Goal: Information Seeking & Learning: Learn about a topic

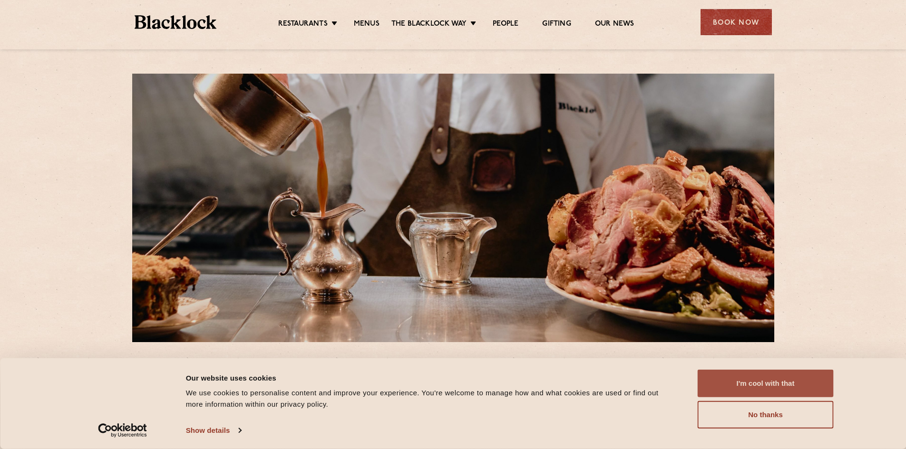
click at [803, 385] on button "I'm cool with that" at bounding box center [766, 384] width 136 height 28
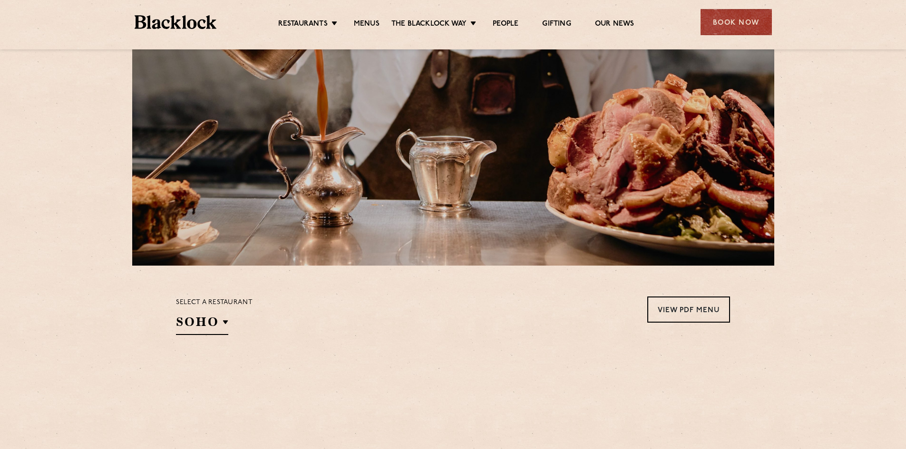
scroll to position [143, 0]
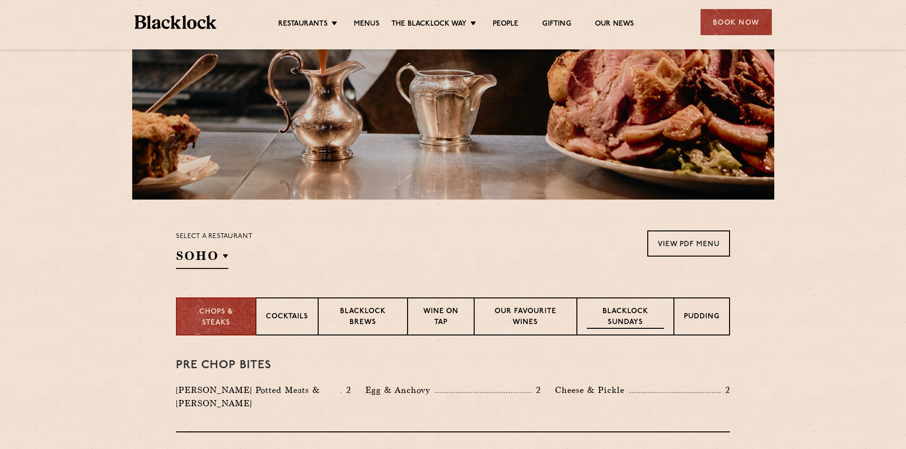
click at [637, 313] on p "Blacklock Sundays" at bounding box center [625, 318] width 77 height 22
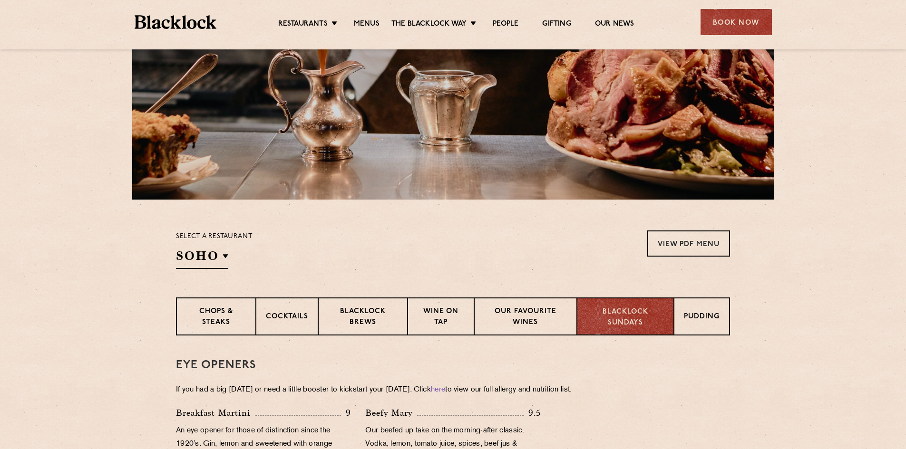
scroll to position [285, 0]
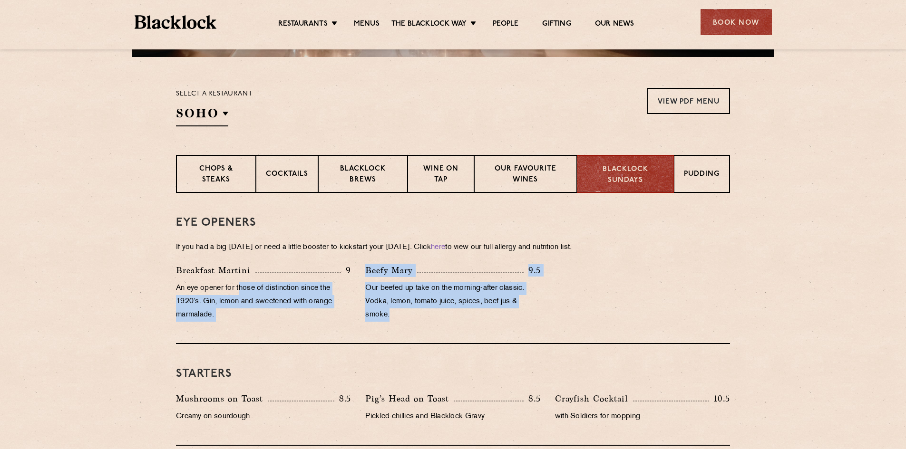
drag, startPoint x: 462, startPoint y: 317, endPoint x: 240, endPoint y: 277, distance: 226.2
click at [240, 279] on div "Breakfast Martini 9 An eye opener for those of distinction since the 1920’s. Gi…" at bounding box center [453, 295] width 568 height 63
click at [283, 285] on p "An eye opener for those of distinction since the 1920’s. Gin, lemon and sweeten…" at bounding box center [263, 302] width 175 height 40
drag, startPoint x: 415, startPoint y: 315, endPoint x: 145, endPoint y: 255, distance: 277.1
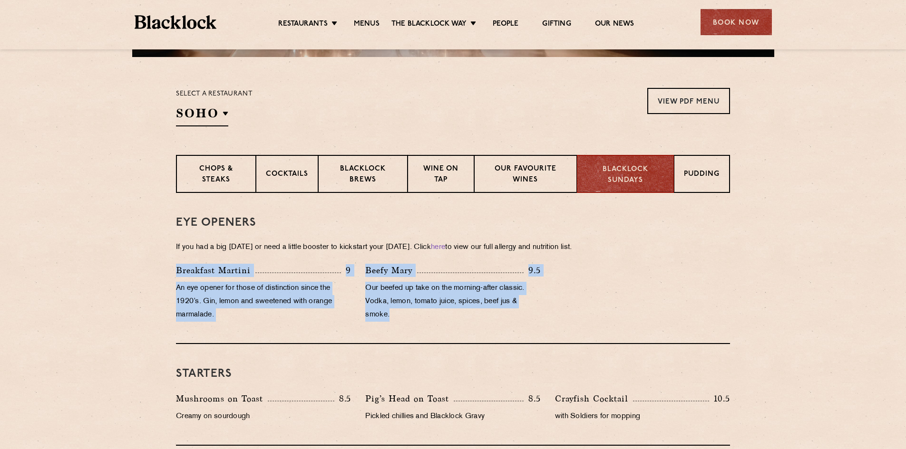
drag, startPoint x: 615, startPoint y: 250, endPoint x: 156, endPoint y: 220, distance: 459.5
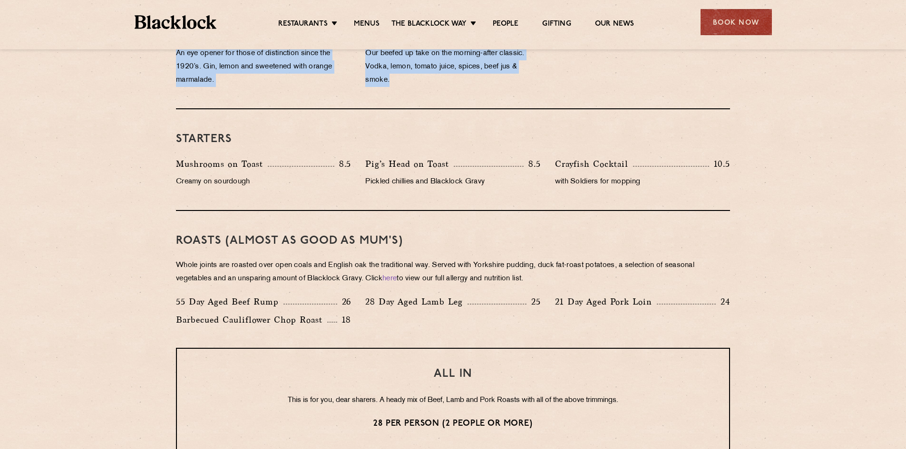
scroll to position [523, 0]
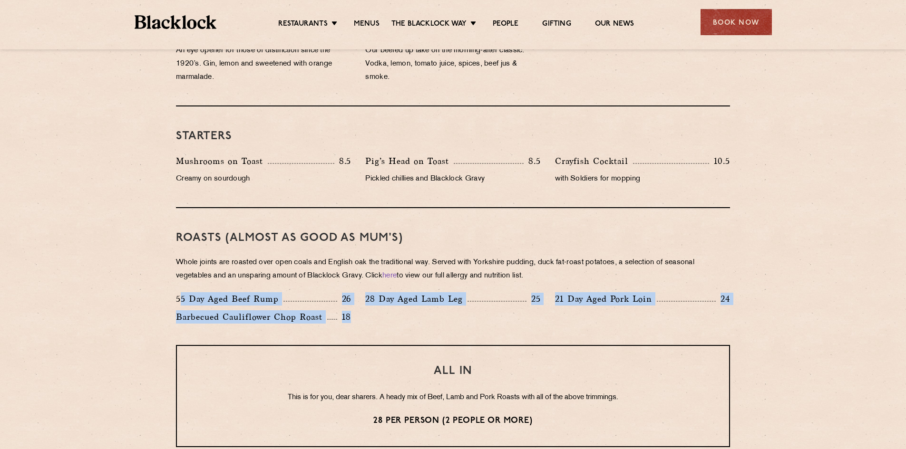
drag, startPoint x: 373, startPoint y: 326, endPoint x: 189, endPoint y: 297, distance: 186.0
click at [185, 300] on div "55 Day Aged Beef Rump 26 28 Day Aged Lamb Leg 25 21 Day Aged Pork Loin 24 Barbe…" at bounding box center [453, 311] width 568 height 36
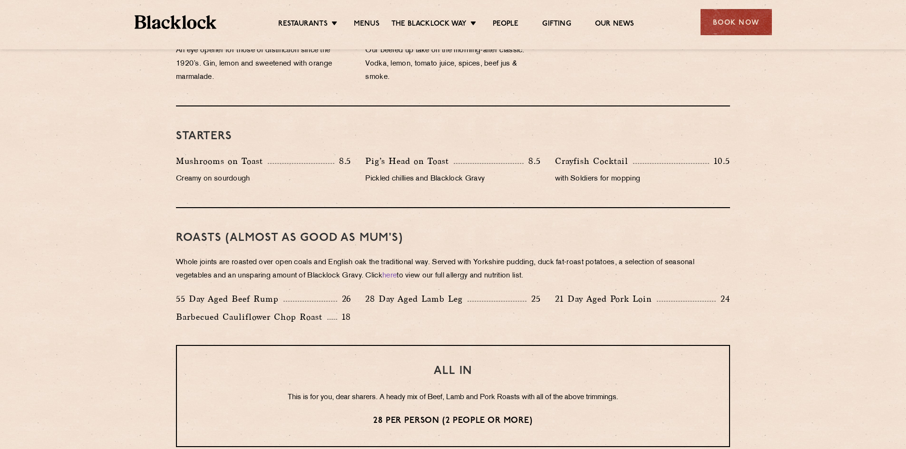
click at [391, 222] on div "Roasts (Almost as good as Mum's) Whole joints are roasted over open coals and E…" at bounding box center [453, 276] width 554 height 137
drag, startPoint x: 544, startPoint y: 274, endPoint x: 153, endPoint y: 233, distance: 393.2
click at [153, 233] on section "Eye openers If you had a big [DATE] or need a little booster to kickstart your …" at bounding box center [453, 342] width 906 height 774
click at [253, 243] on h3 "Roasts (Almost as good as Mum's)" at bounding box center [453, 238] width 554 height 12
drag, startPoint x: 553, startPoint y: 272, endPoint x: 166, endPoint y: 238, distance: 388.2
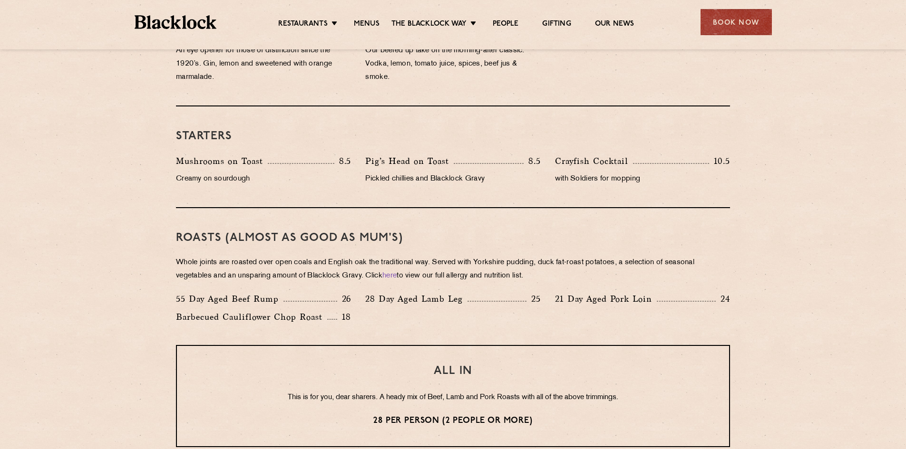
click at [166, 241] on div "Eye openers If you had a big [DATE] or need a little booster to kickstart your …" at bounding box center [453, 342] width 578 height 774
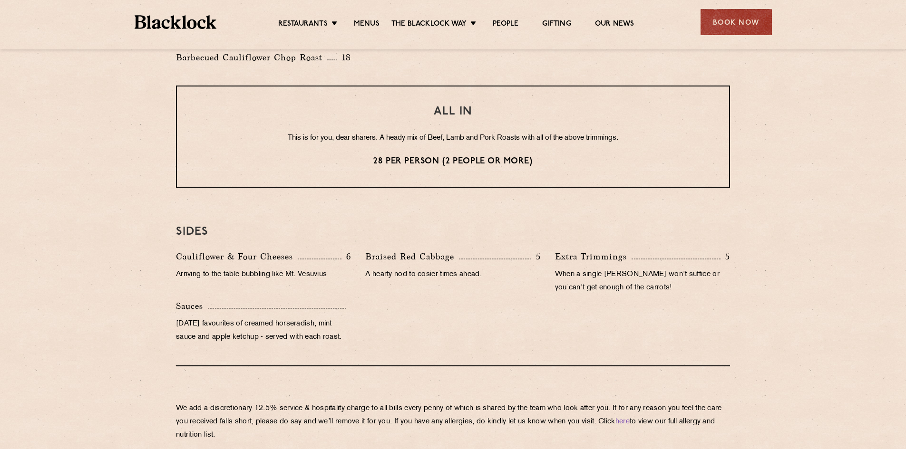
scroll to position [761, 0]
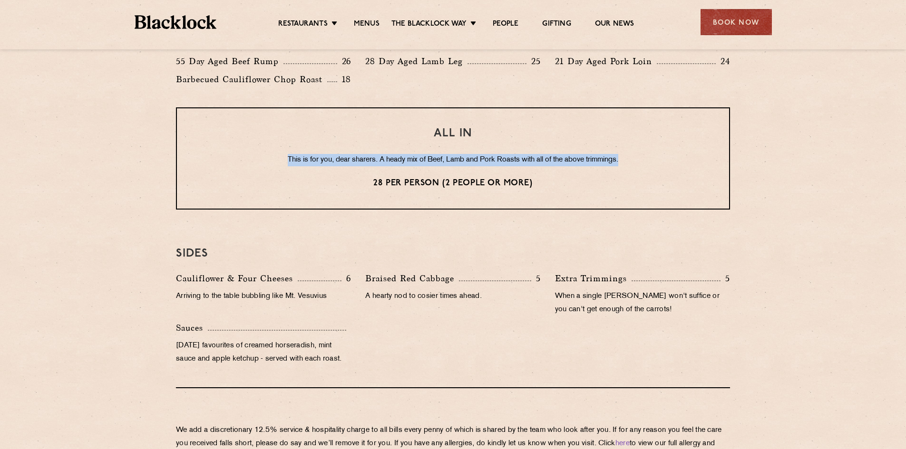
drag, startPoint x: 655, startPoint y: 164, endPoint x: 270, endPoint y: 156, distance: 385.4
click at [247, 156] on p "This is for you, dear sharers. A heady mix of Beef, Lamb and Pork Roasts with a…" at bounding box center [453, 160] width 514 height 12
click at [515, 157] on p "This is for you, dear sharers. A heady mix of Beef, Lamb and Pork Roasts with a…" at bounding box center [453, 160] width 514 height 12
